Goal: Information Seeking & Learning: Understand process/instructions

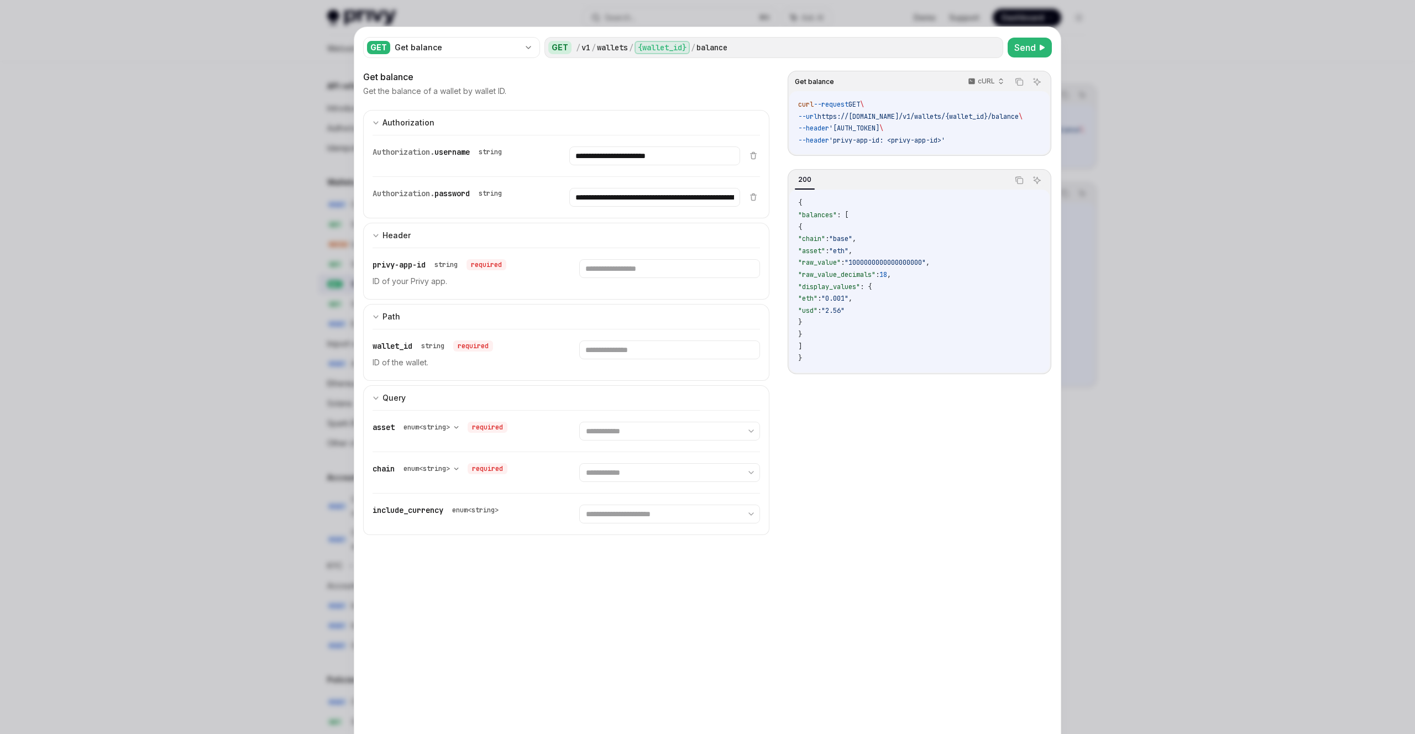
select select
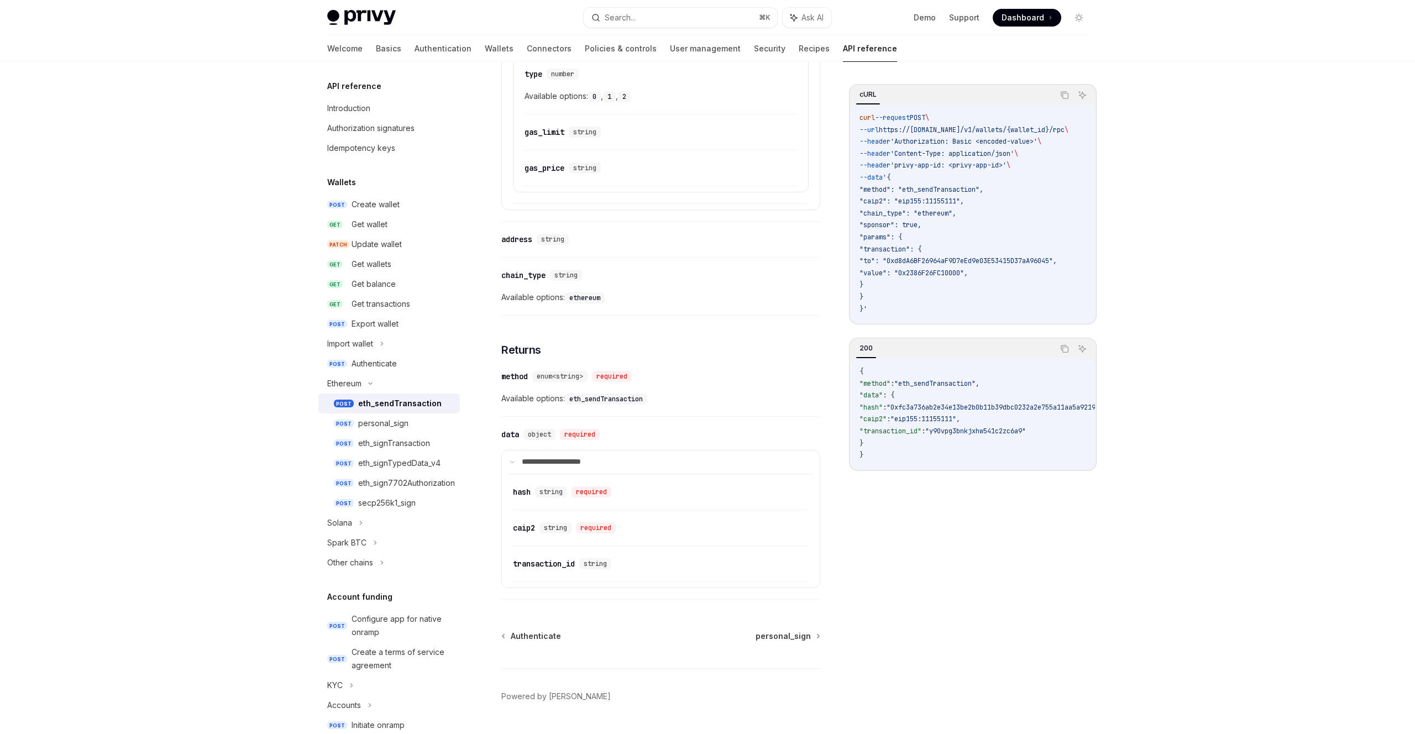
scroll to position [1072, 0]
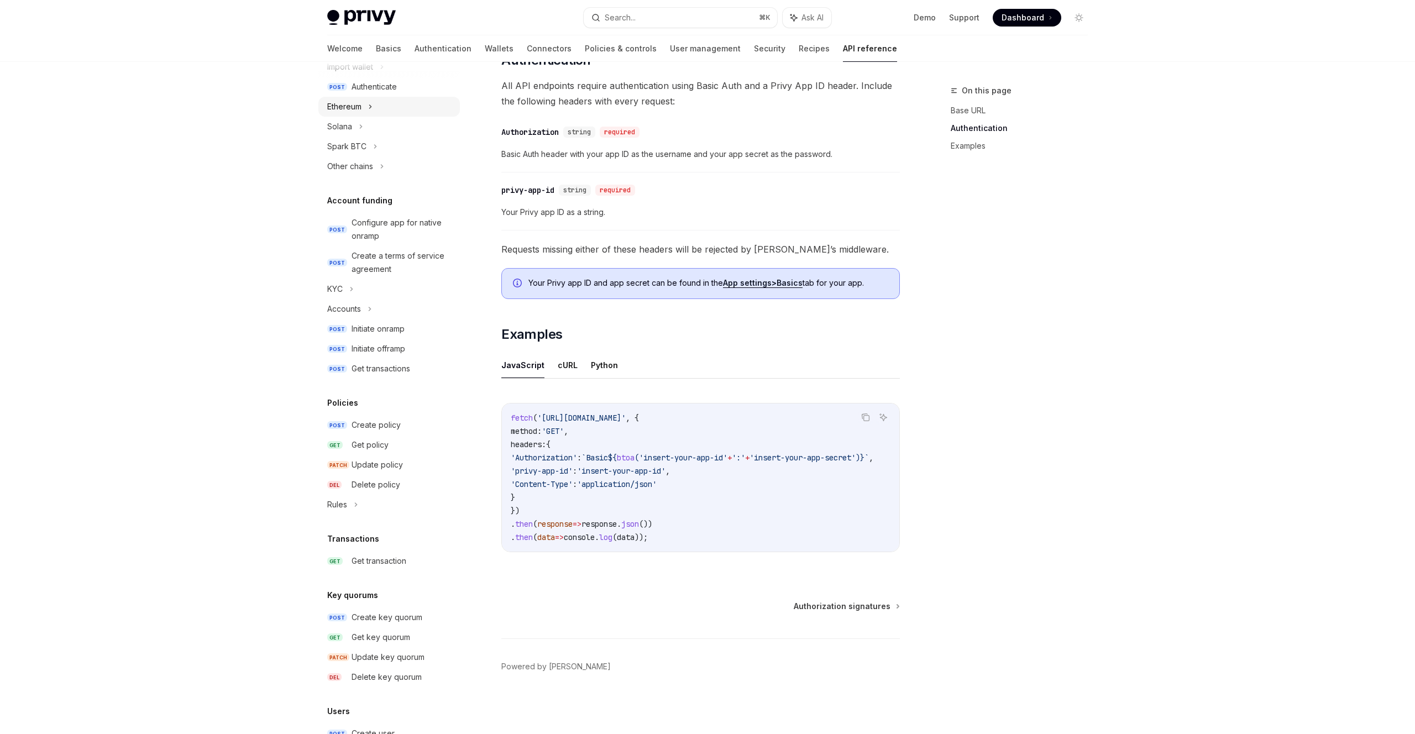
scroll to position [344, 0]
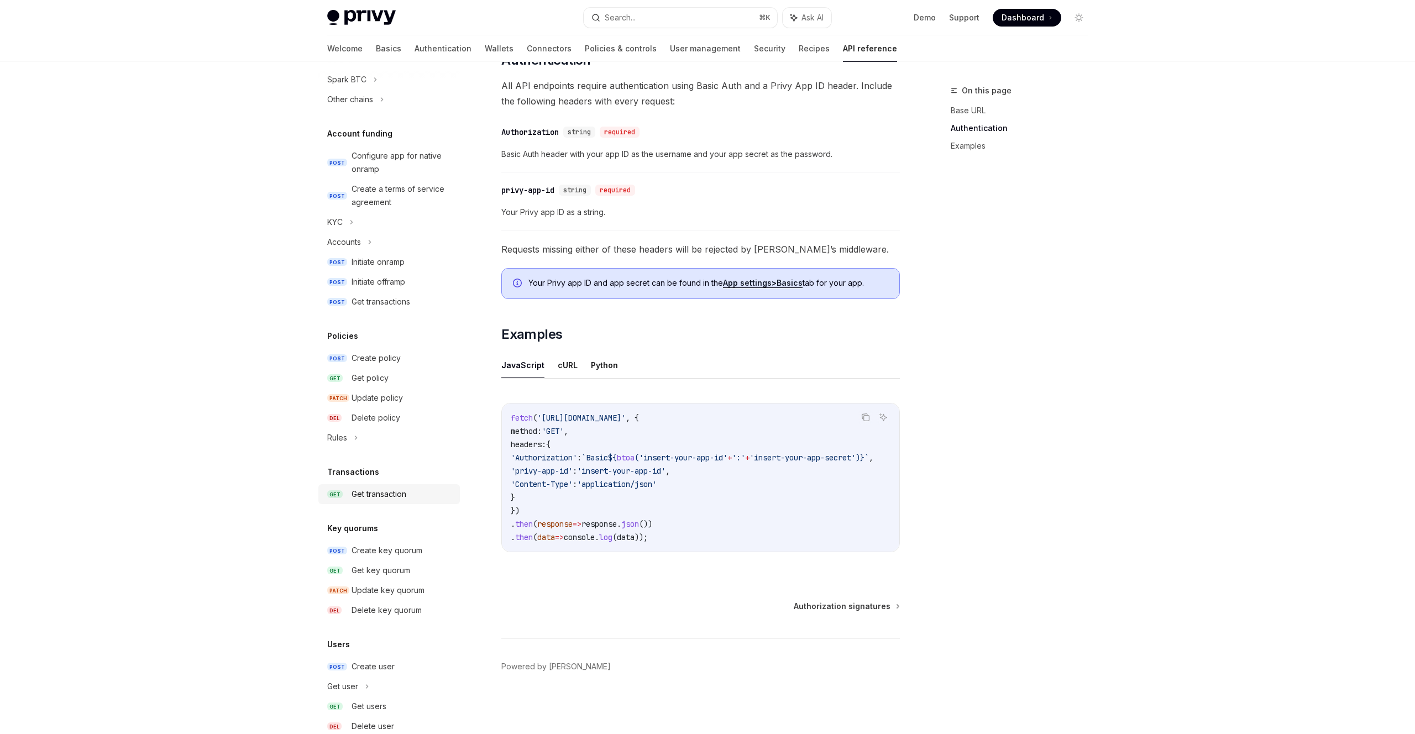
click at [380, 491] on div "Get transaction" at bounding box center [379, 494] width 55 height 13
type textarea "*"
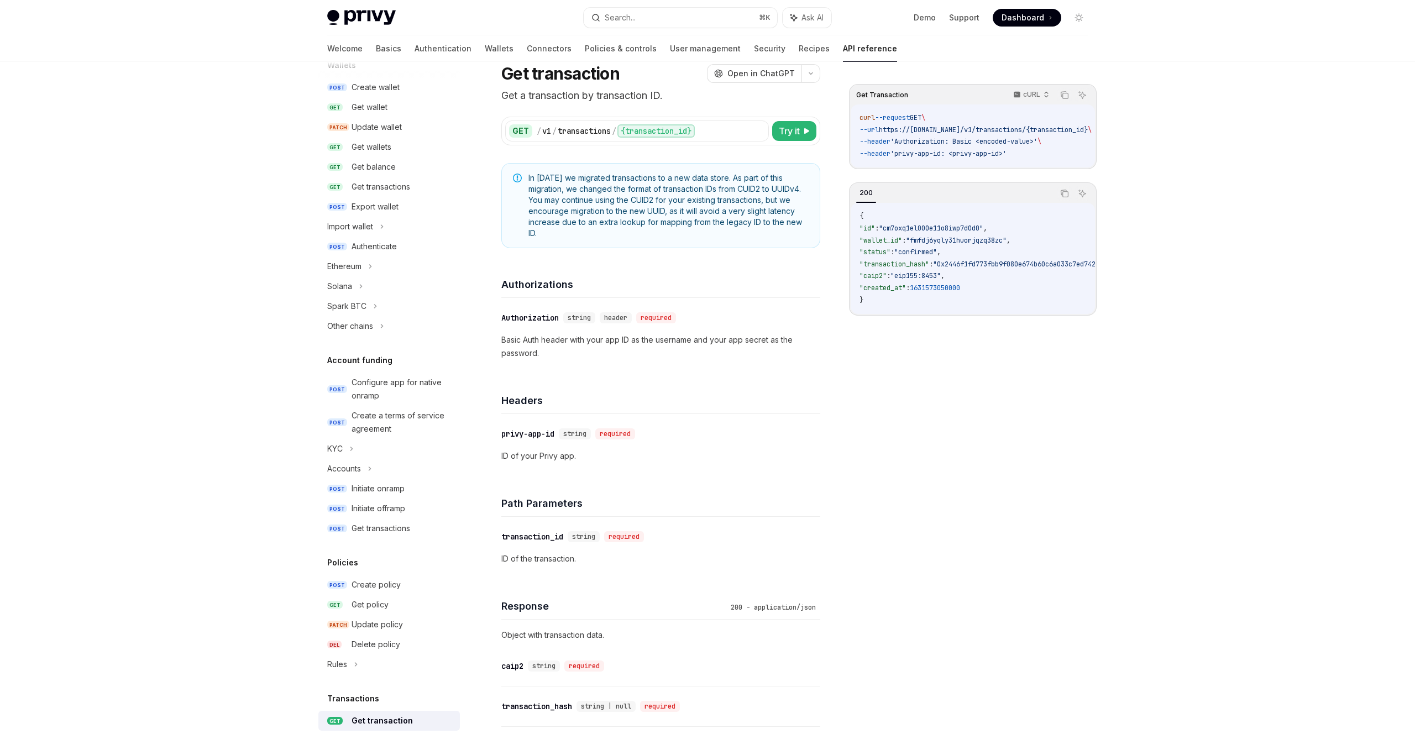
scroll to position [408, 0]
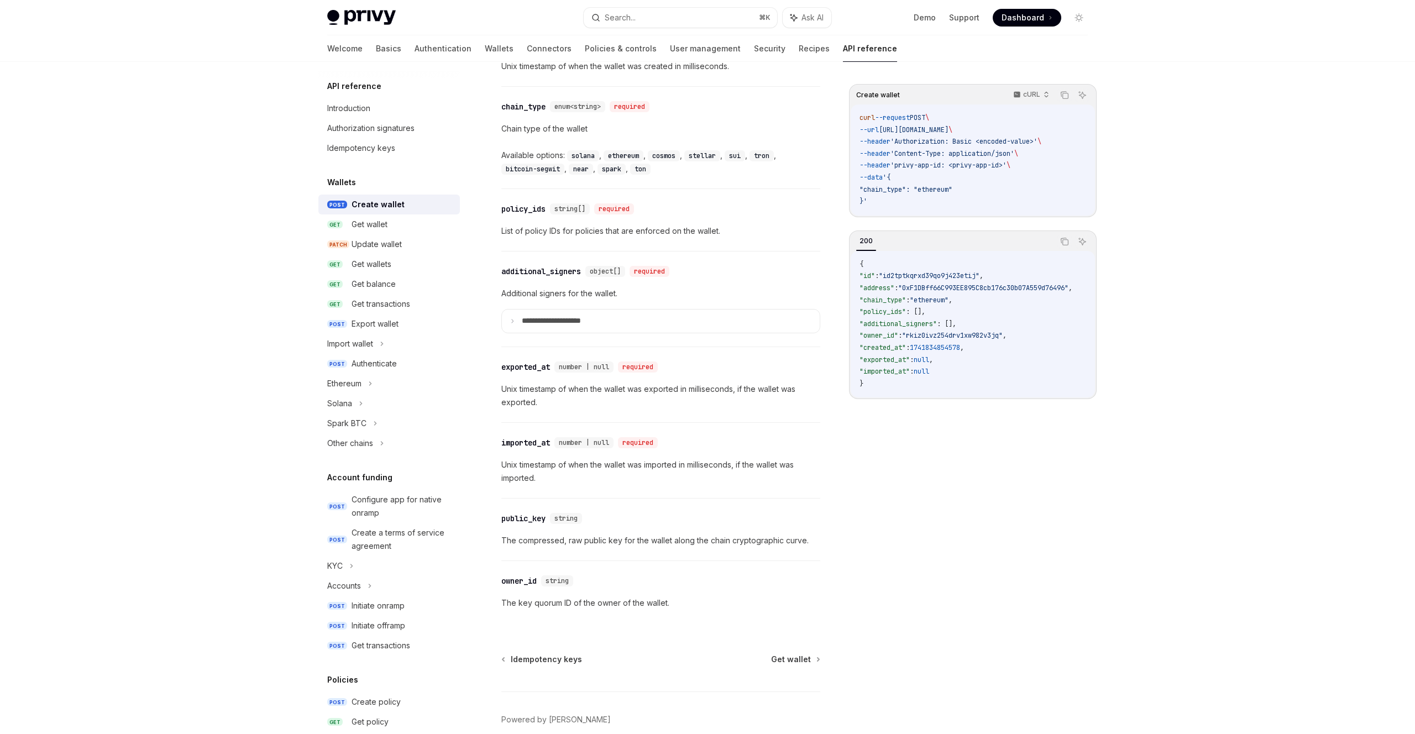
scroll to position [1295, 0]
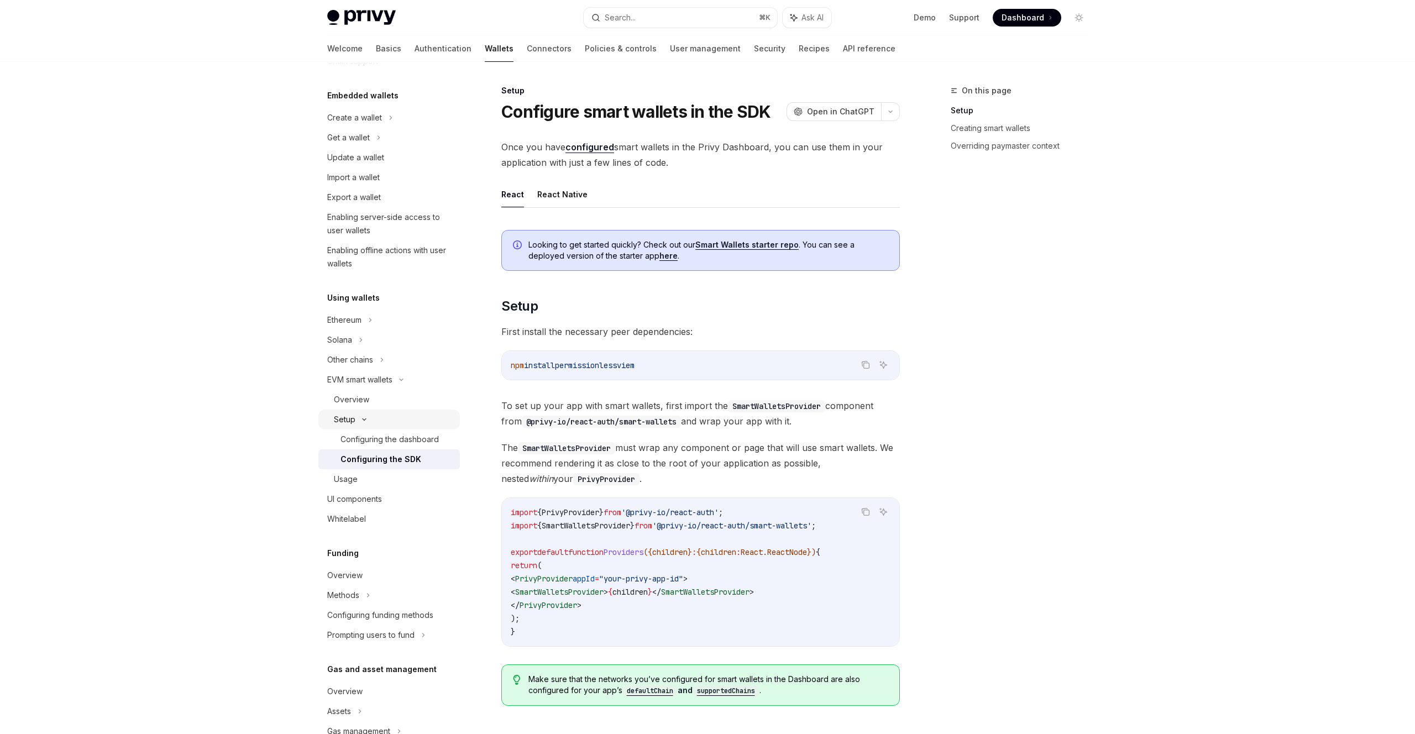
scroll to position [179, 0]
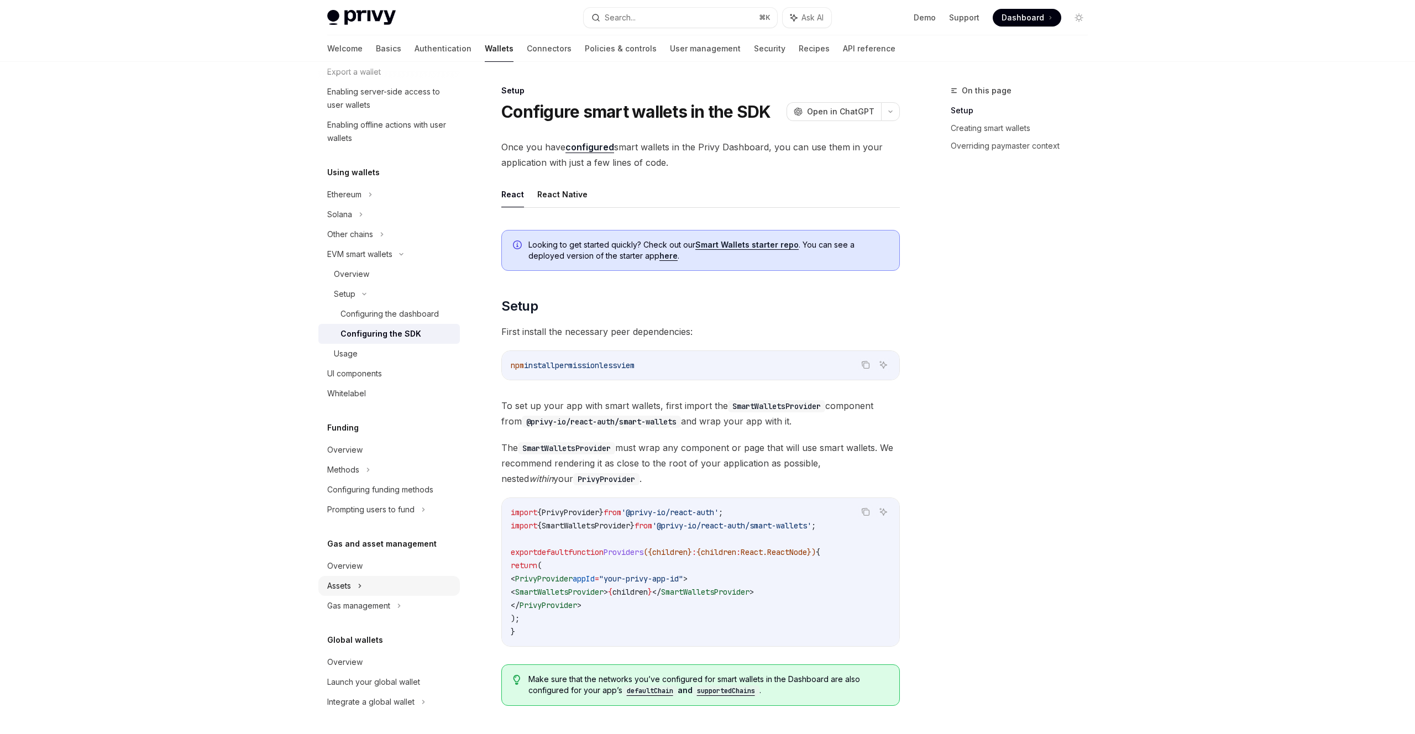
click at [355, 22] on div "Assets" at bounding box center [389, 12] width 142 height 20
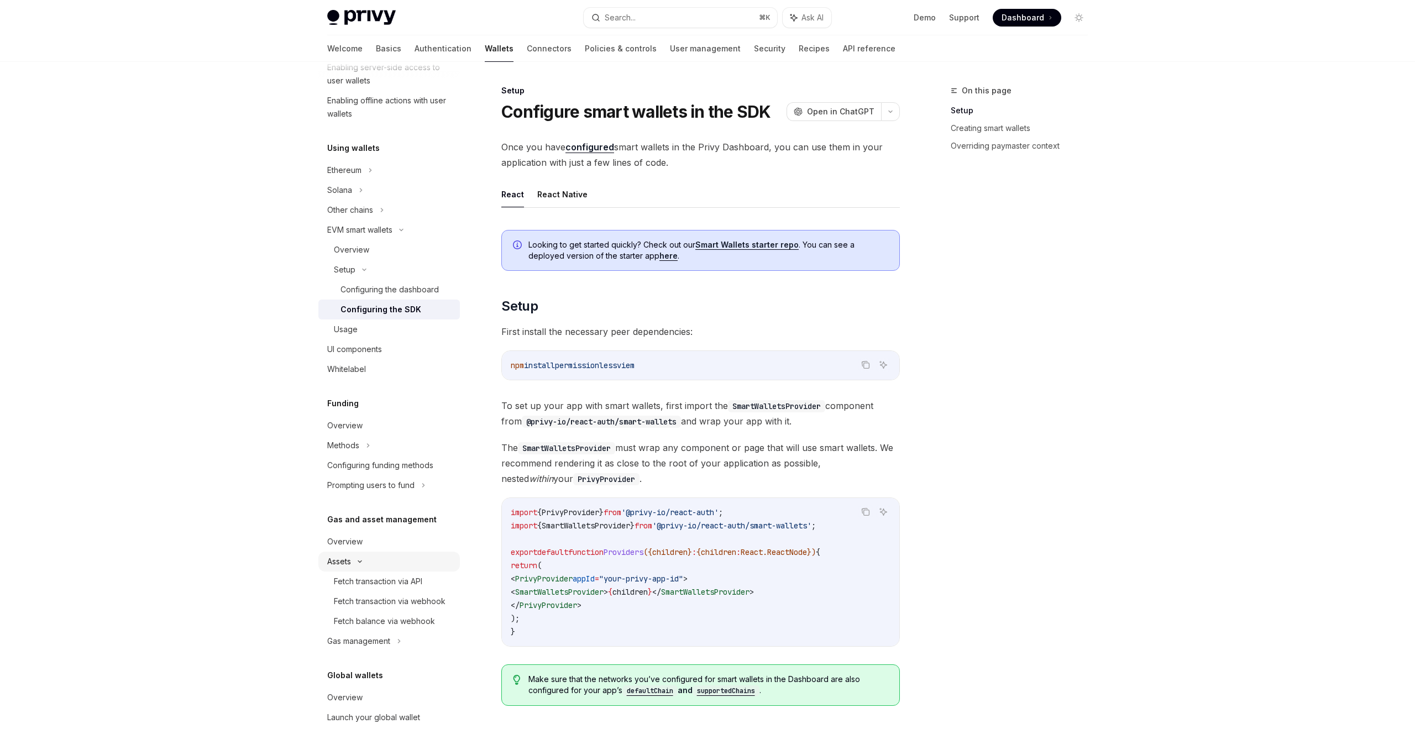
scroll to position [211, 0]
click at [385, 577] on div "Fetch transaction via API" at bounding box center [378, 574] width 88 height 13
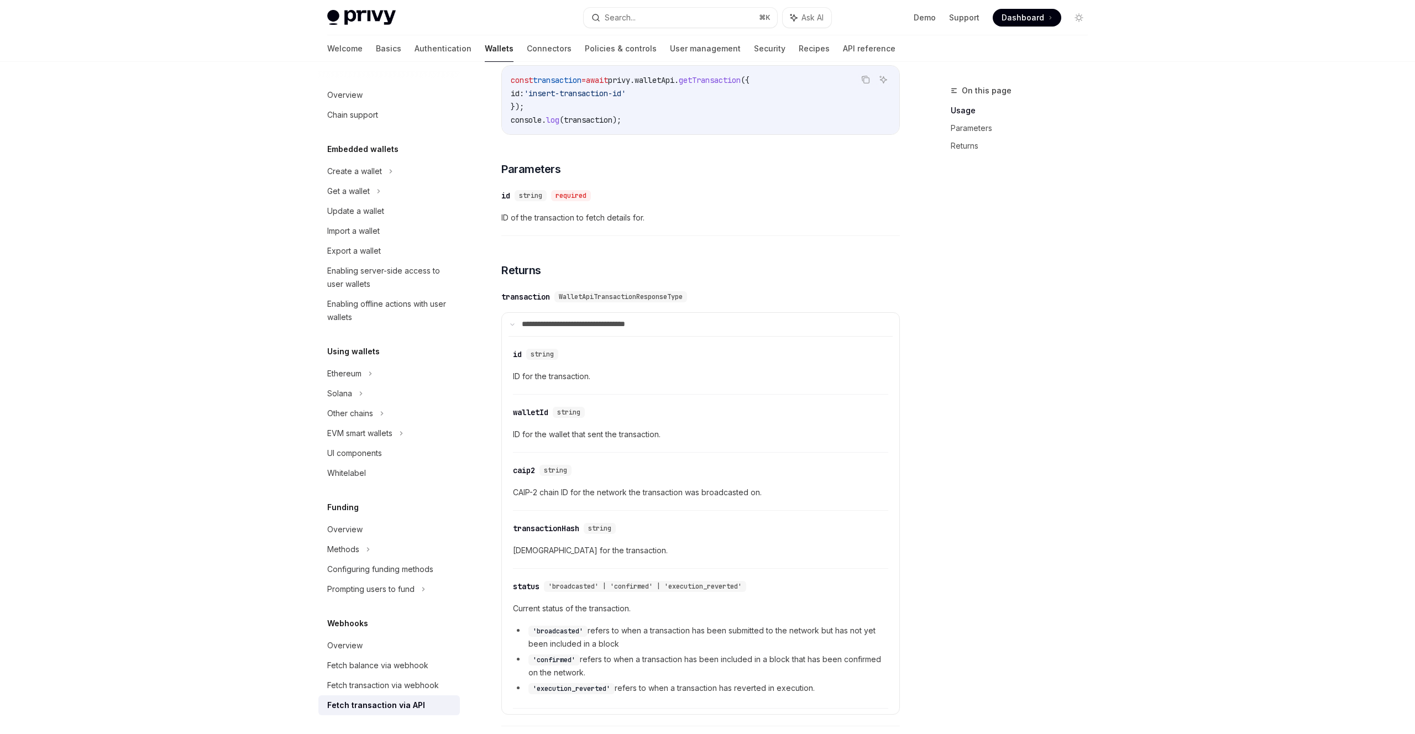
scroll to position [457, 0]
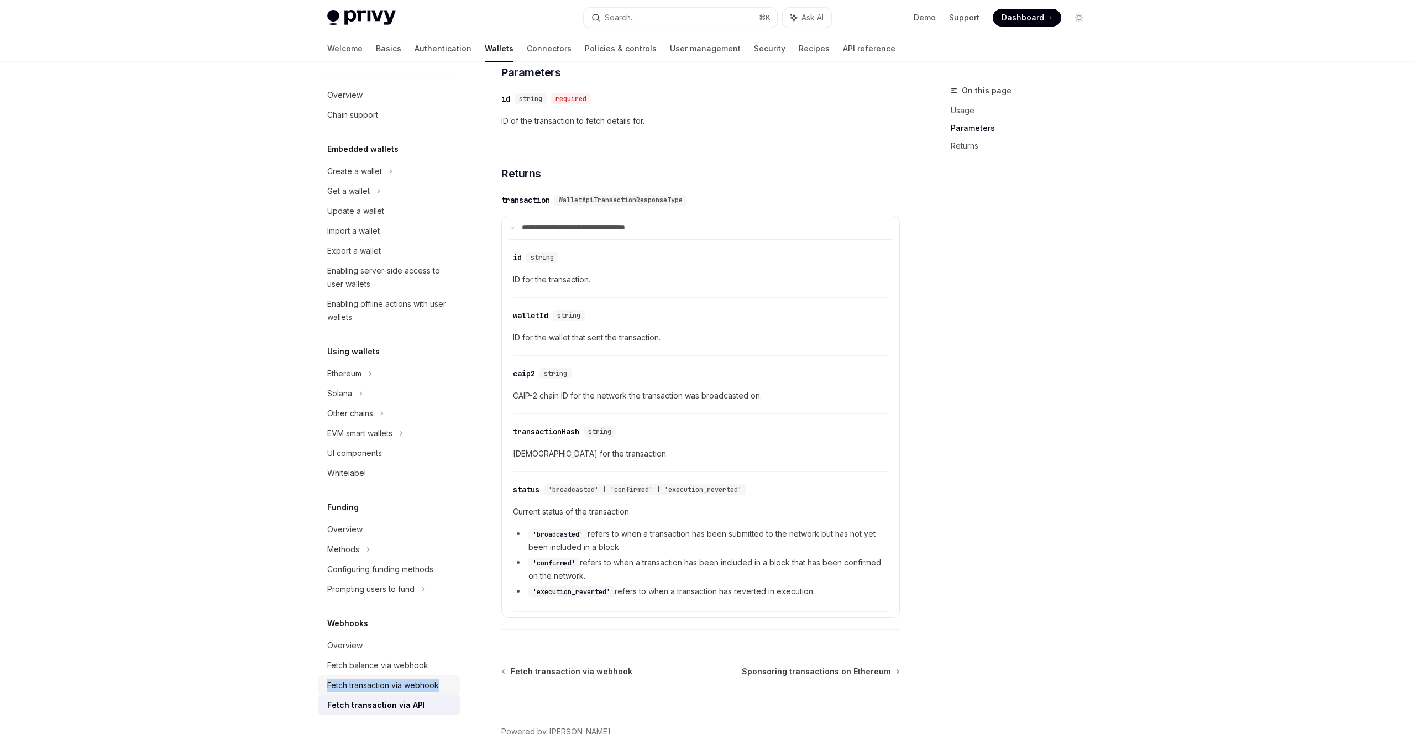
click at [367, 687] on div "Fetch transaction via webhook" at bounding box center [383, 685] width 112 height 13
type textarea "*"
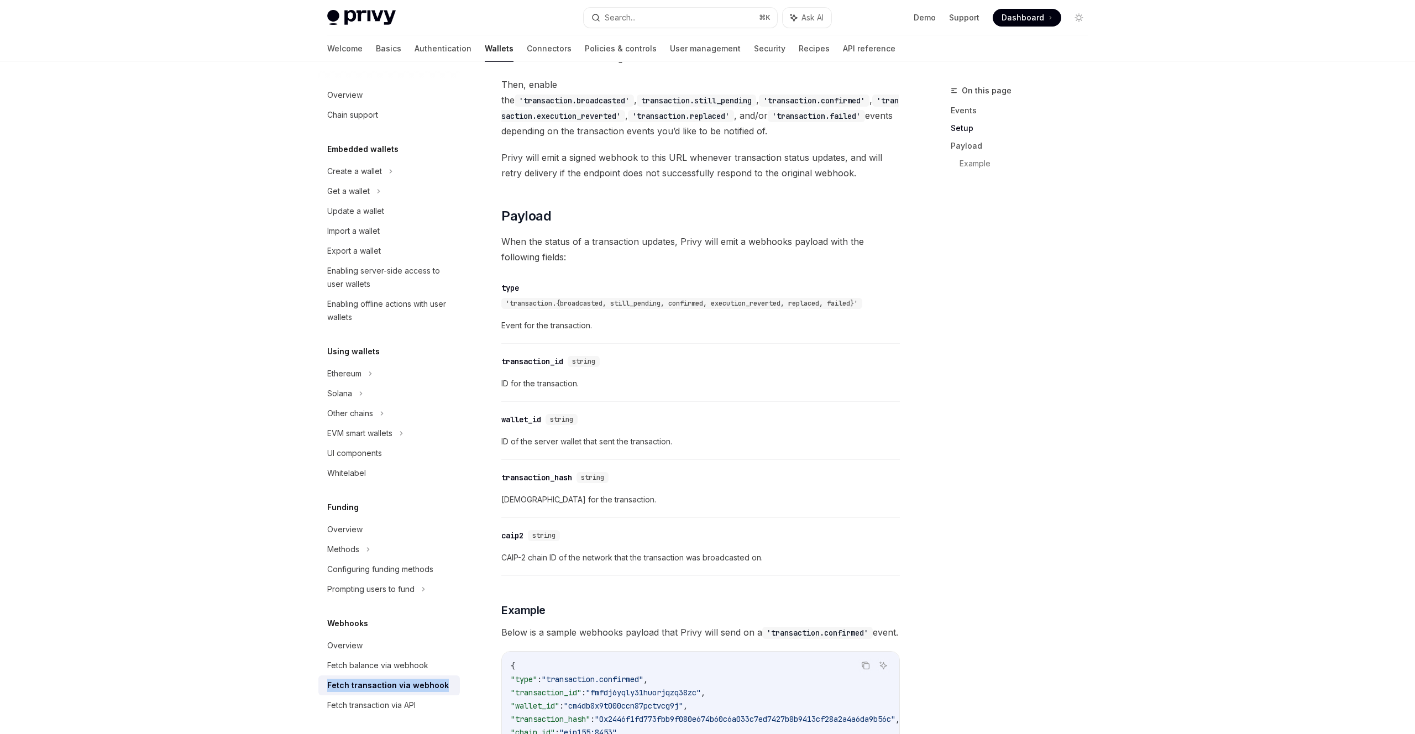
scroll to position [714, 0]
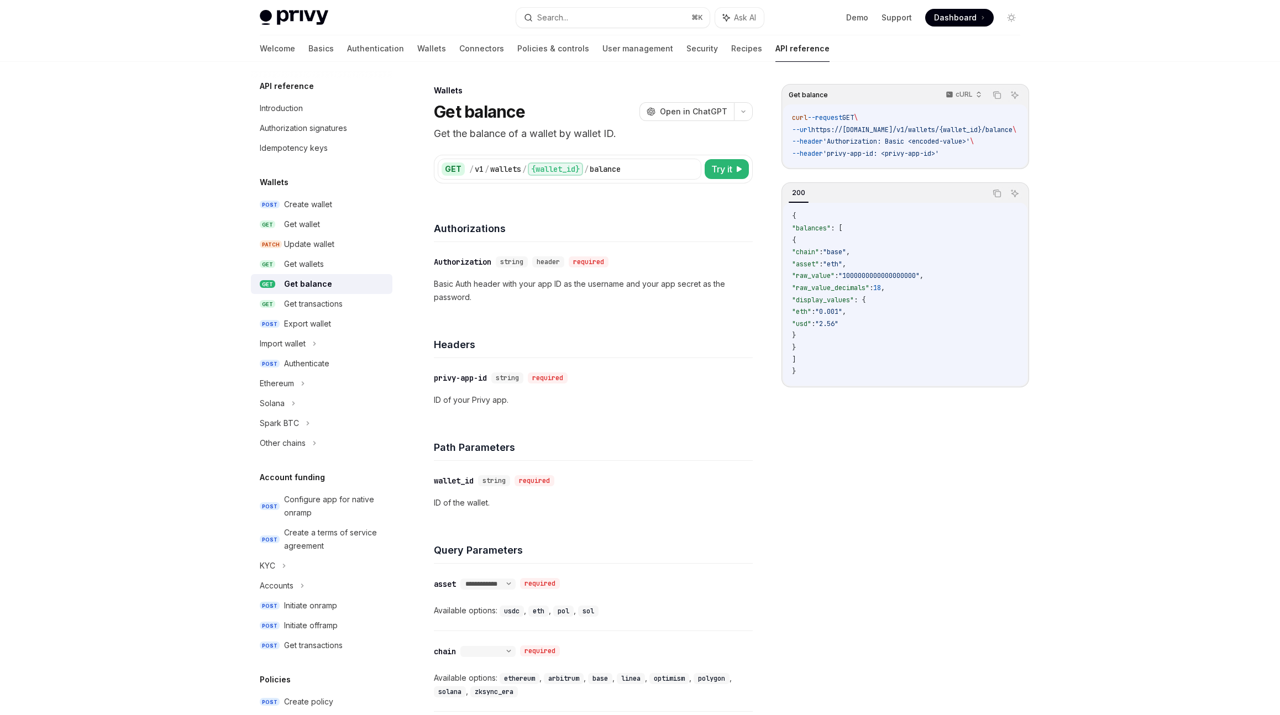
select select
